Goal: Task Accomplishment & Management: Manage account settings

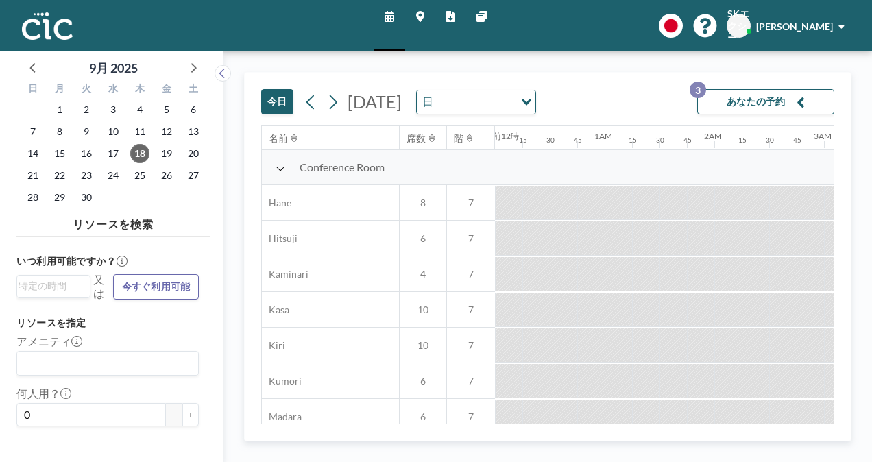
scroll to position [0, 2112]
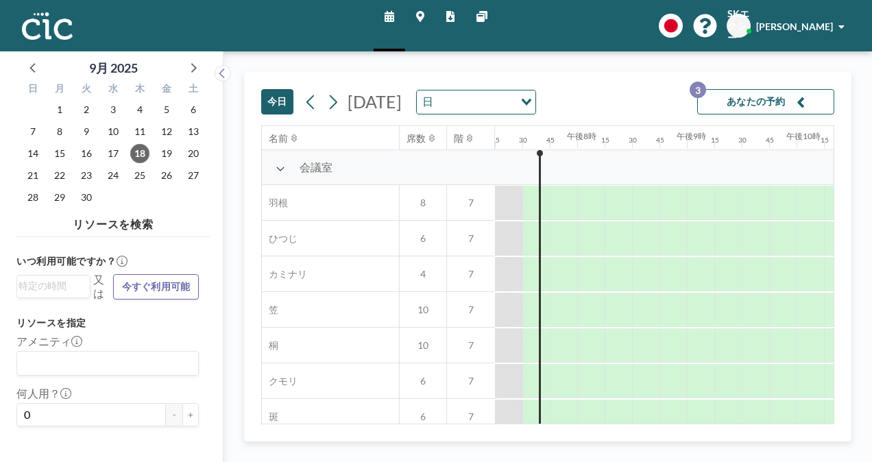
click at [734, 100] on font "あなたの予約" at bounding box center [756, 101] width 59 height 13
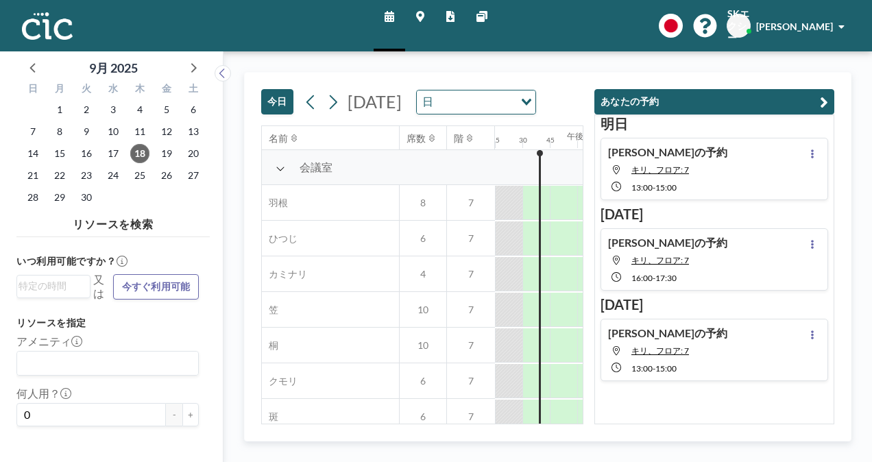
click at [707, 111] on button "あなたの予約" at bounding box center [715, 101] width 240 height 25
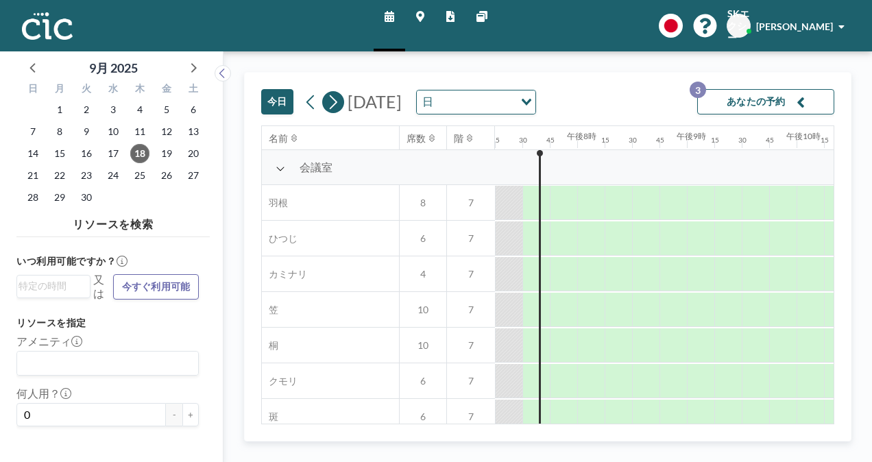
click at [335, 102] on icon at bounding box center [334, 102] width 8 height 14
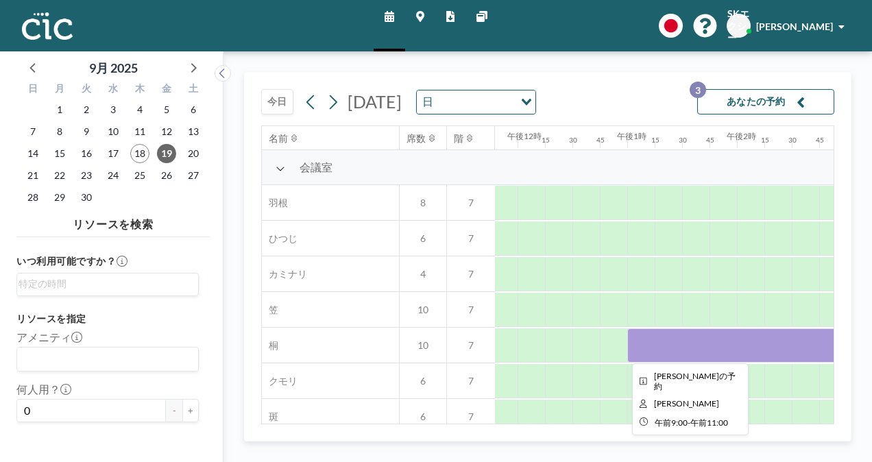
scroll to position [0, 1302]
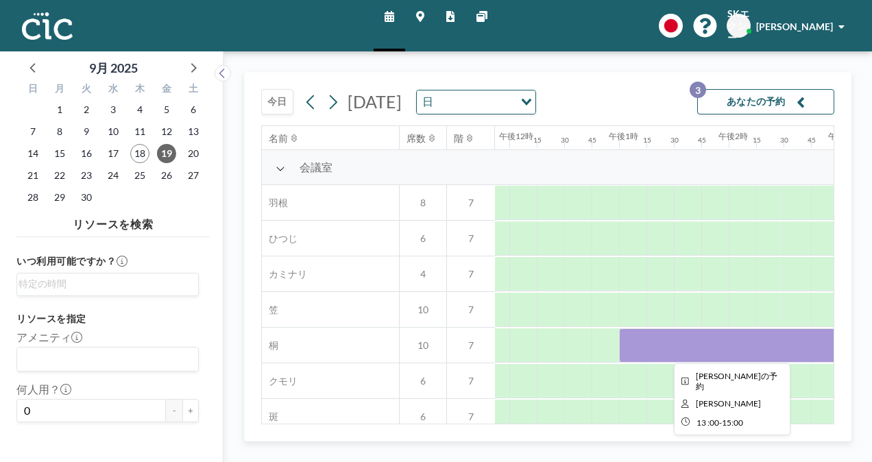
click at [679, 351] on div at bounding box center [728, 345] width 219 height 34
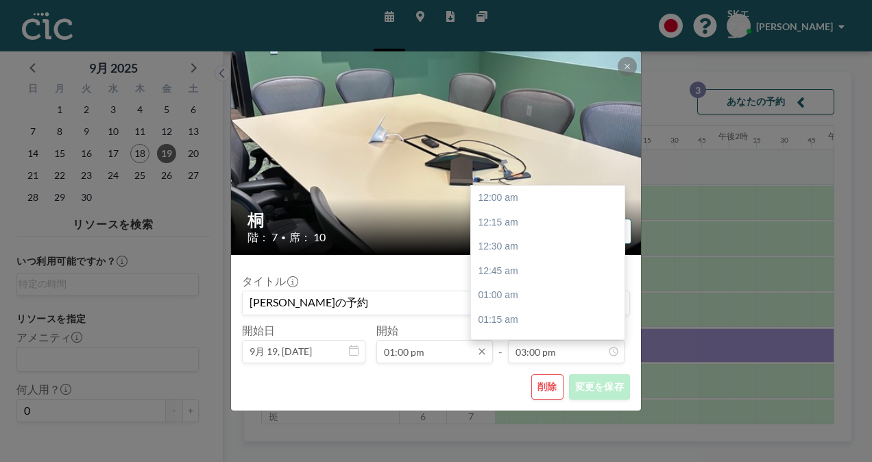
scroll to position [1465, 0]
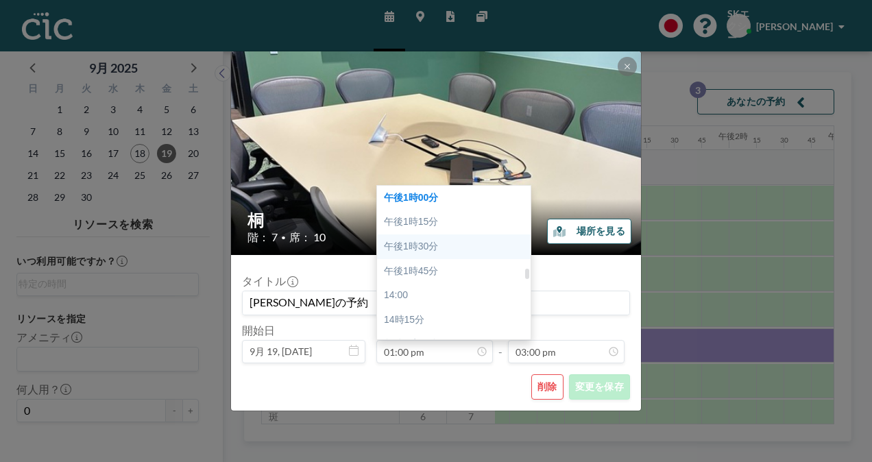
click at [450, 245] on div "午後1時30分" at bounding box center [457, 247] width 160 height 25
type input "01:30 pm"
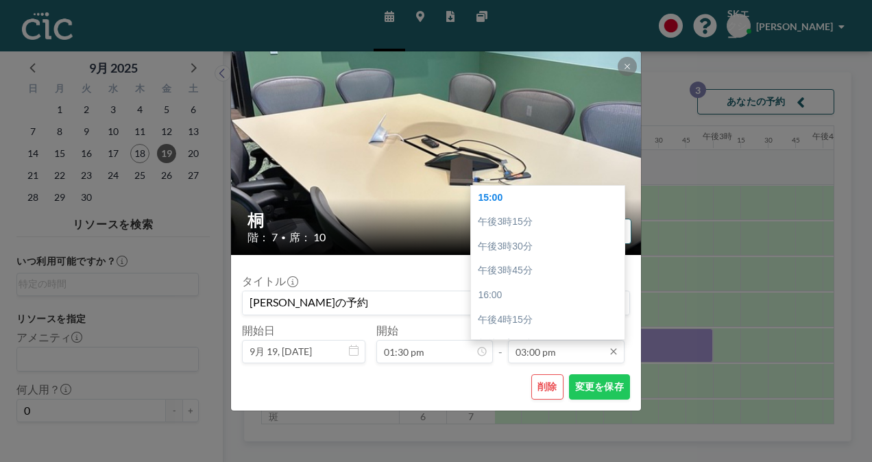
scroll to position [0, 1454]
click at [591, 352] on input "03:00 pm" at bounding box center [566, 351] width 117 height 23
click at [583, 243] on div "午後3時30分" at bounding box center [551, 247] width 160 height 25
type input "03:30 pm"
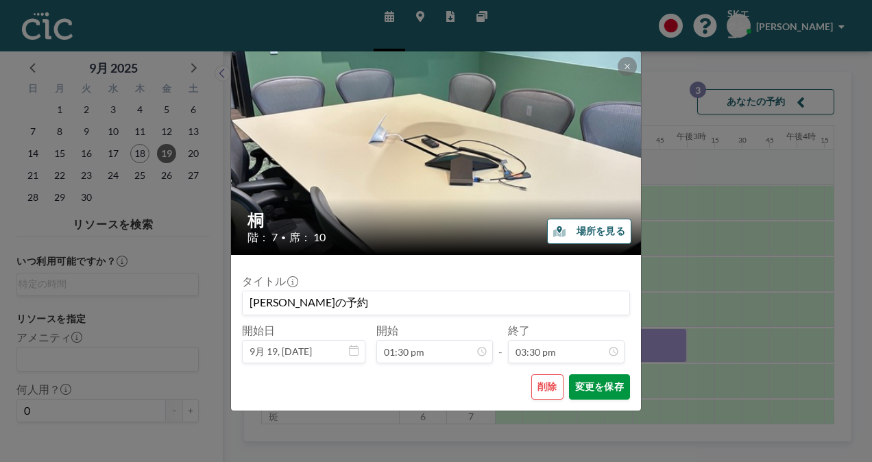
scroll to position [1513, 0]
click at [608, 389] on font "変更を保存" at bounding box center [599, 387] width 49 height 13
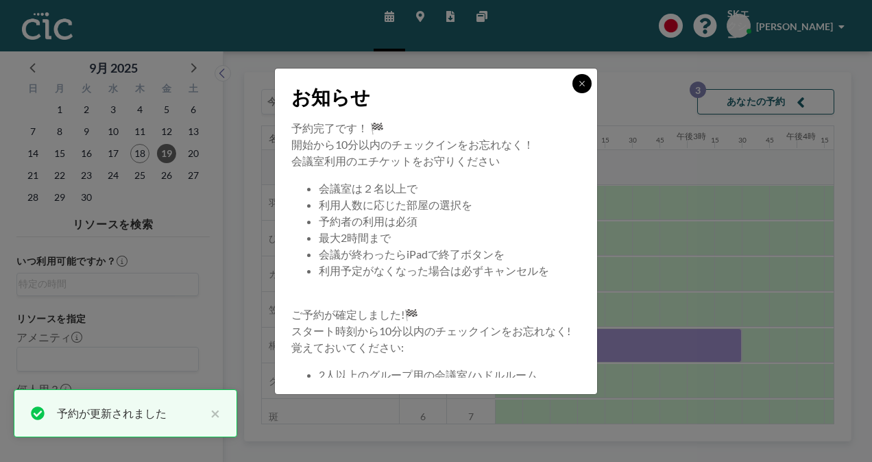
click at [583, 86] on icon at bounding box center [582, 84] width 8 height 8
